Goal: Information Seeking & Learning: Learn about a topic

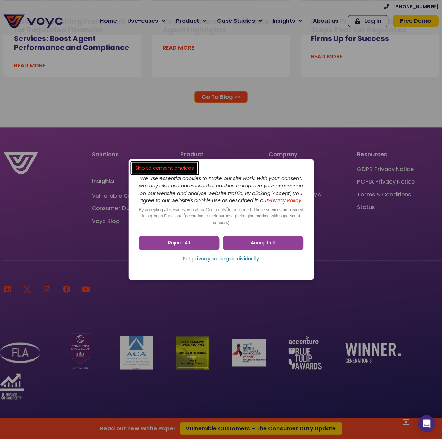
scroll to position [4645, 0]
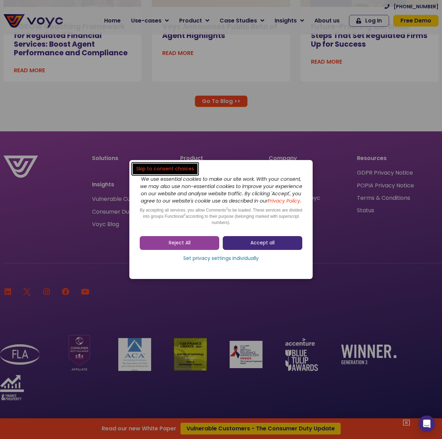
click at [263, 246] on span "Accept all" at bounding box center [262, 243] width 24 height 7
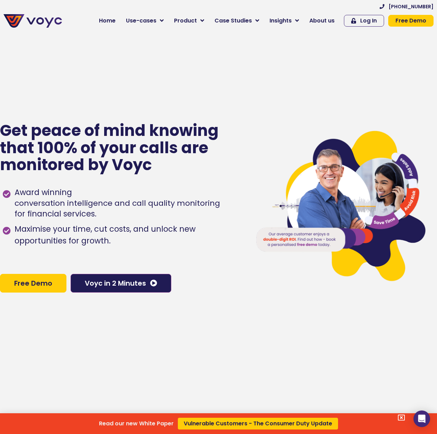
scroll to position [0, 0]
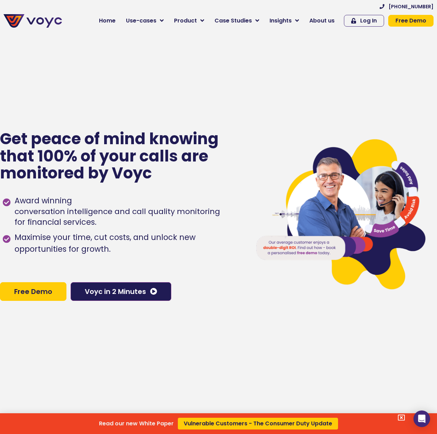
click at [190, 18] on div "Read our new White Paper Vulnerable Customers - The Consumer Duty Update" at bounding box center [218, 217] width 437 height 434
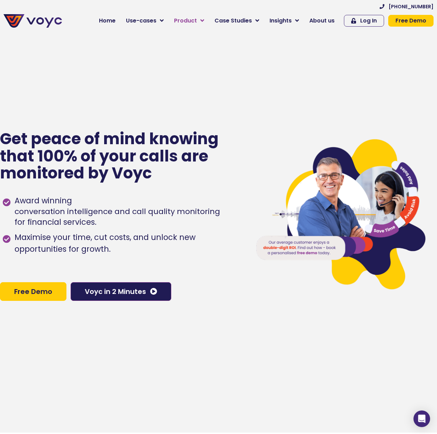
click at [190, 18] on span "Product" at bounding box center [185, 21] width 23 height 8
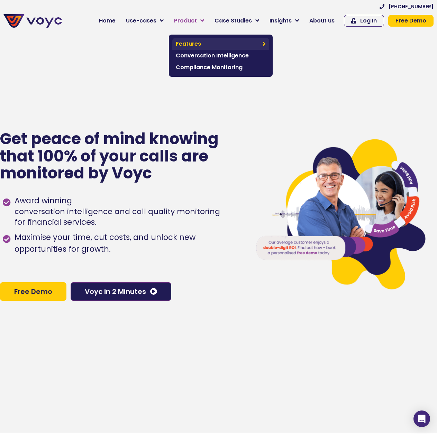
click at [195, 41] on span "Features" at bounding box center [217, 44] width 83 height 8
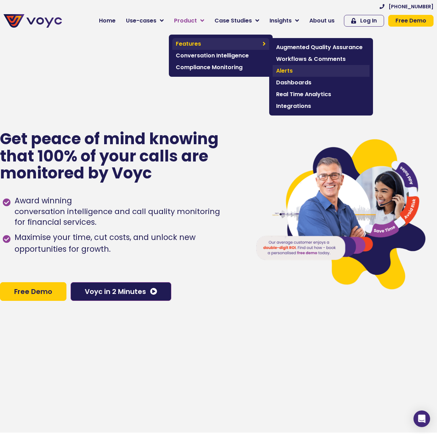
click at [308, 69] on span "Alerts" at bounding box center [321, 71] width 90 height 8
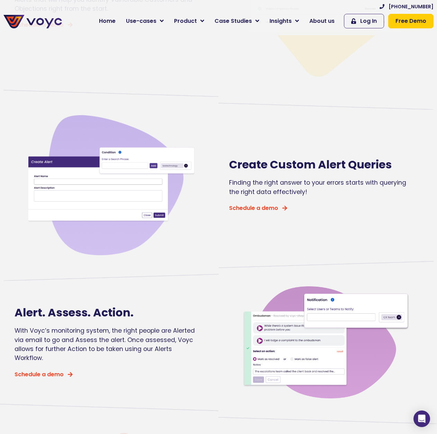
scroll to position [415, 0]
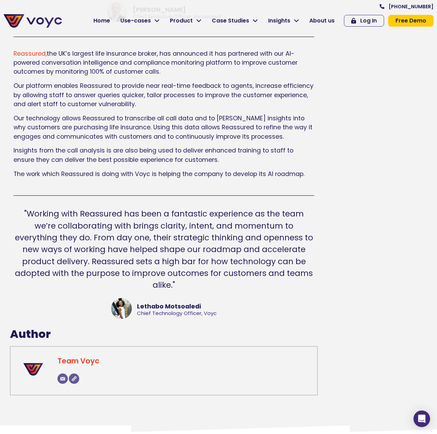
scroll to position [415, 0]
